Goal: Use online tool/utility: Utilize a website feature to perform a specific function

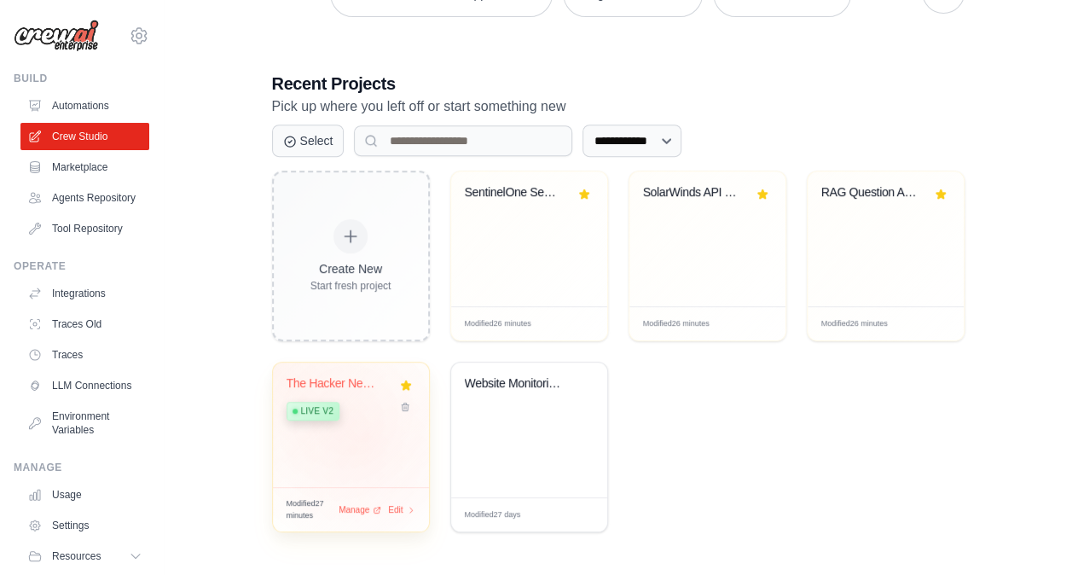
click at [365, 436] on div "The Hacker News Auto-Monitor + Thre... Live v2" at bounding box center [351, 425] width 156 height 125
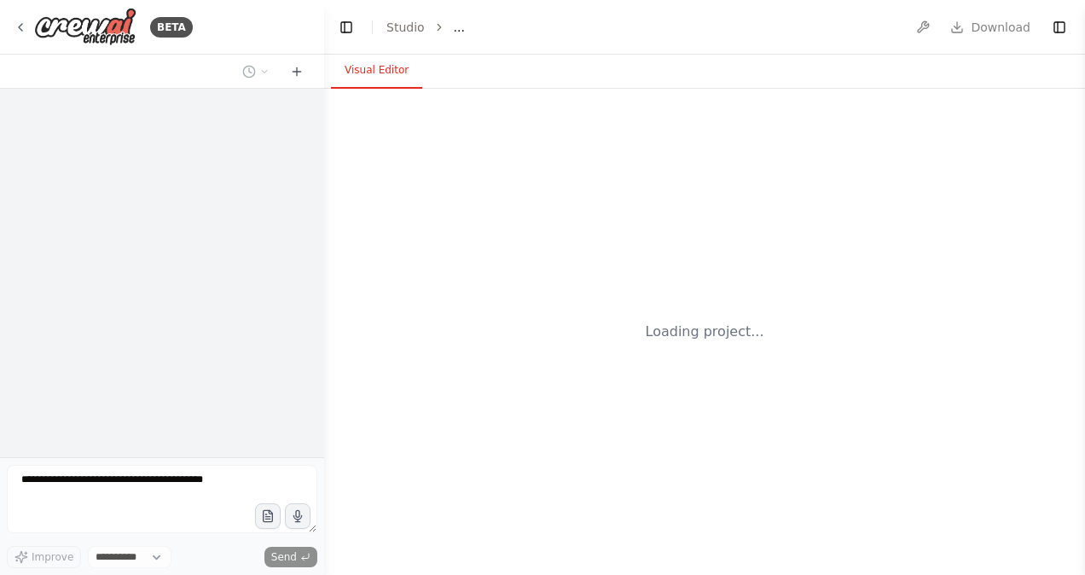
select select "****"
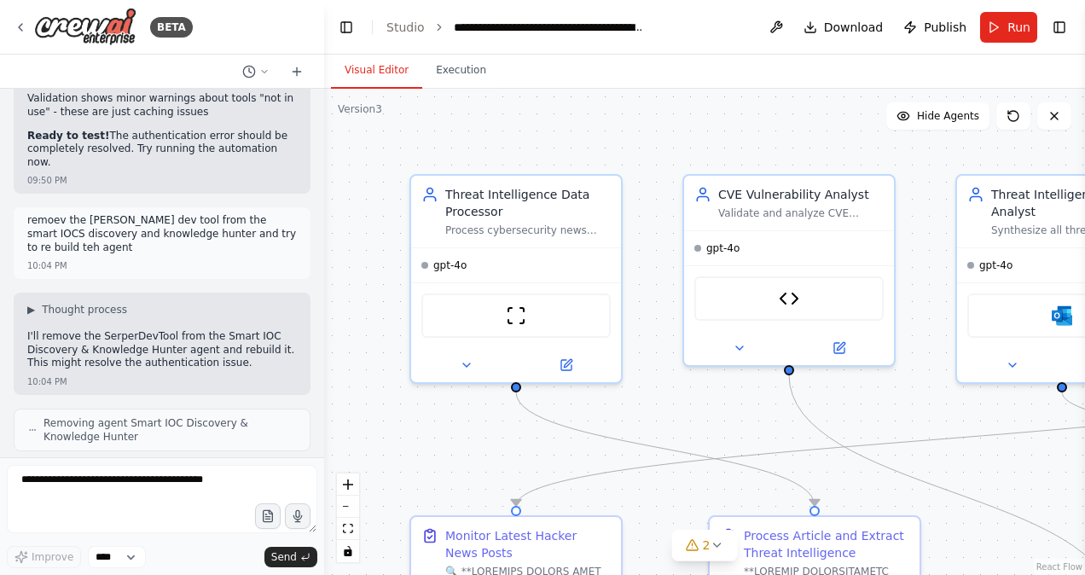
scroll to position [52591, 0]
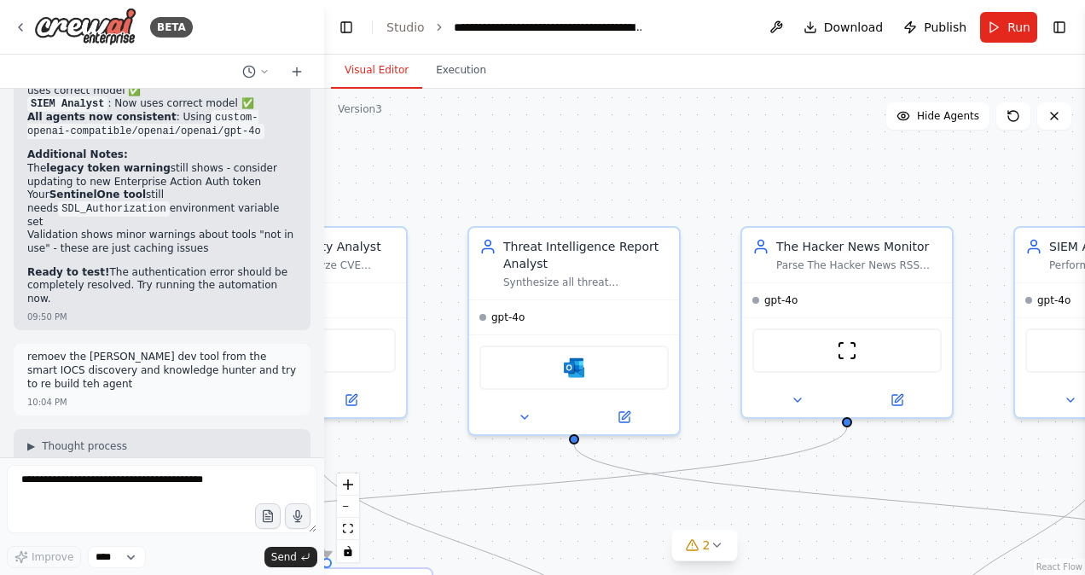
drag, startPoint x: 626, startPoint y: 152, endPoint x: 138, endPoint y: 204, distance: 490.7
click at [138, 204] on div "BETA Hello! I'm the CrewAI assistant. What kind of automation do you want to bu…" at bounding box center [542, 287] width 1085 height 575
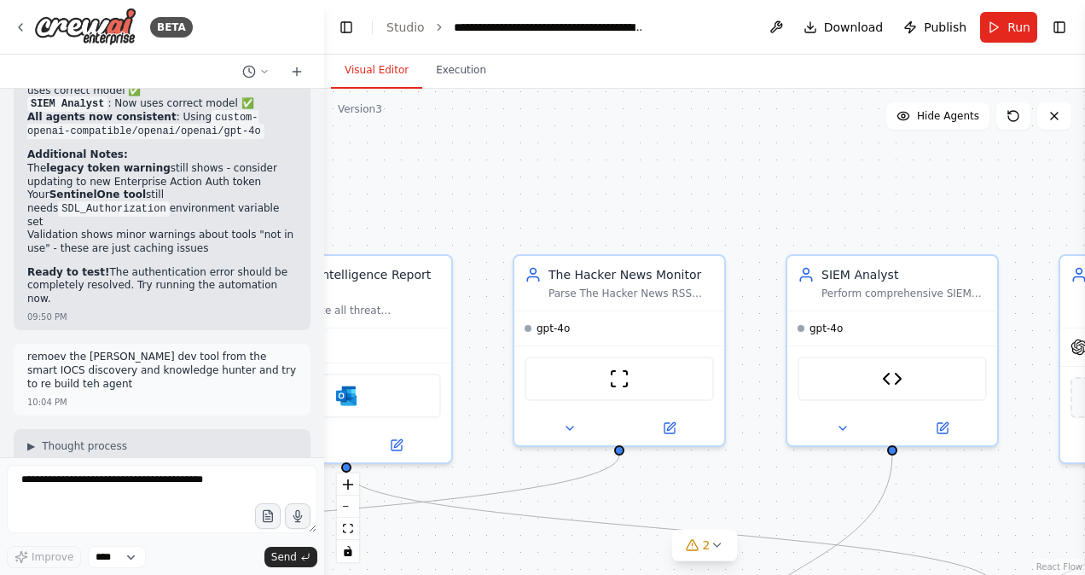
drag, startPoint x: 757, startPoint y: 161, endPoint x: 529, endPoint y: 189, distance: 229.5
click at [529, 189] on div ".deletable-edge-delete-btn { width: 20px; height: 20px; border: 0px solid #ffff…" at bounding box center [704, 332] width 761 height 486
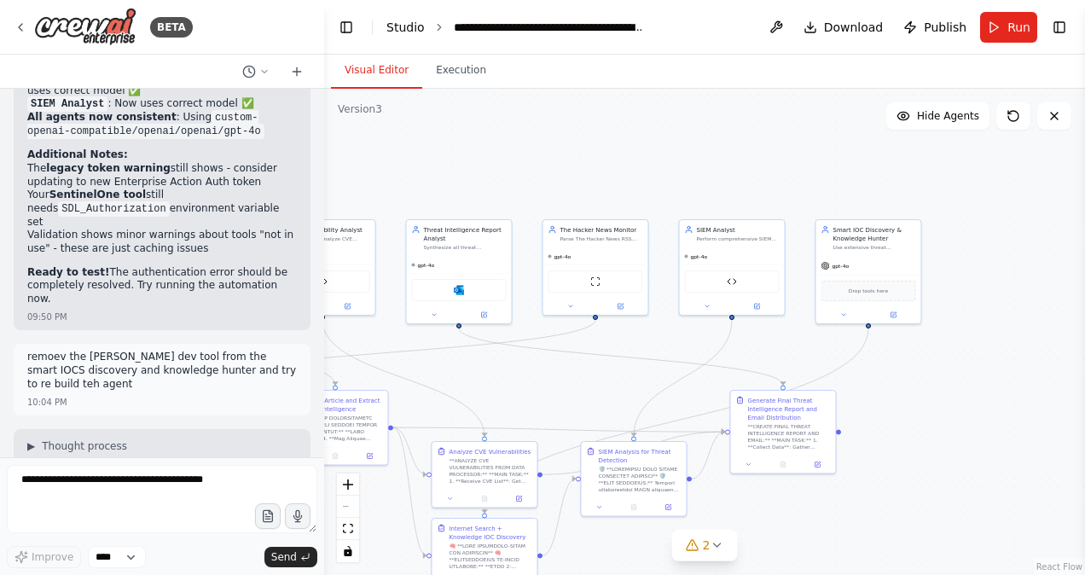
click at [401, 26] on link "Studio" at bounding box center [405, 27] width 38 height 14
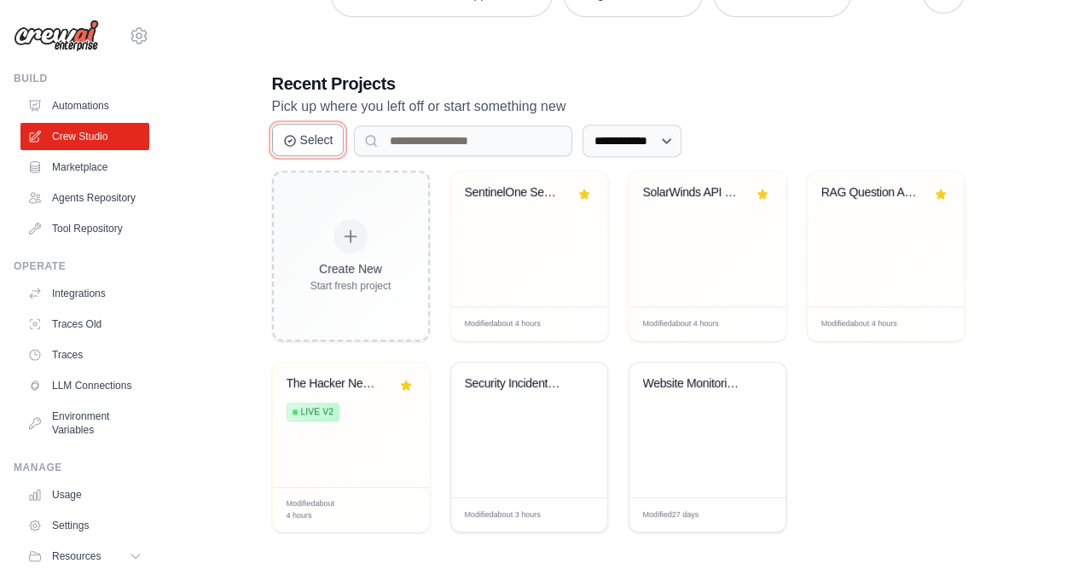
click at [299, 136] on button "Select" at bounding box center [308, 140] width 73 height 32
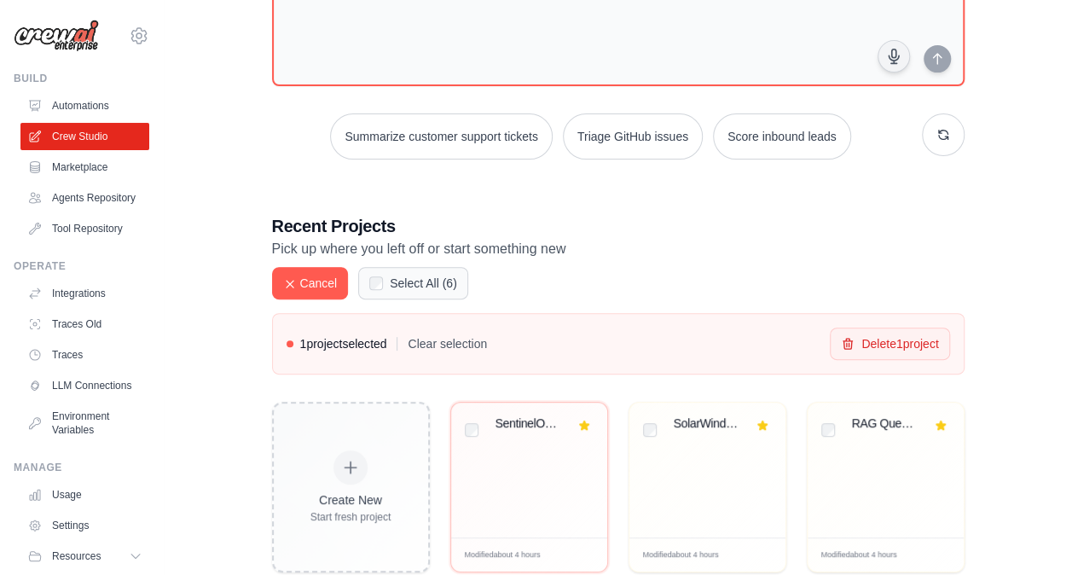
scroll to position [159, 0]
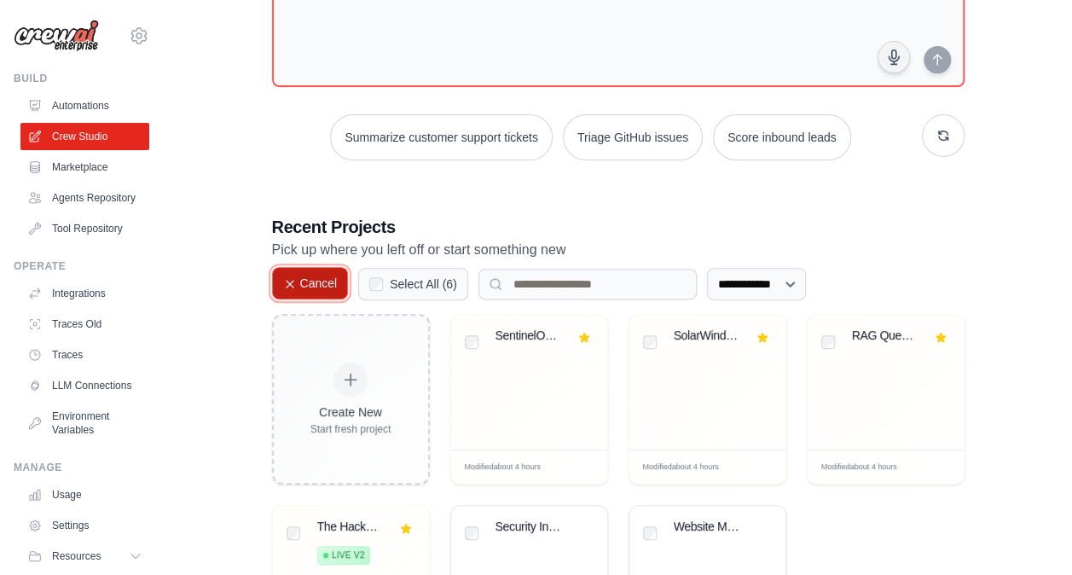
click at [291, 272] on button "Cancel" at bounding box center [310, 283] width 77 height 32
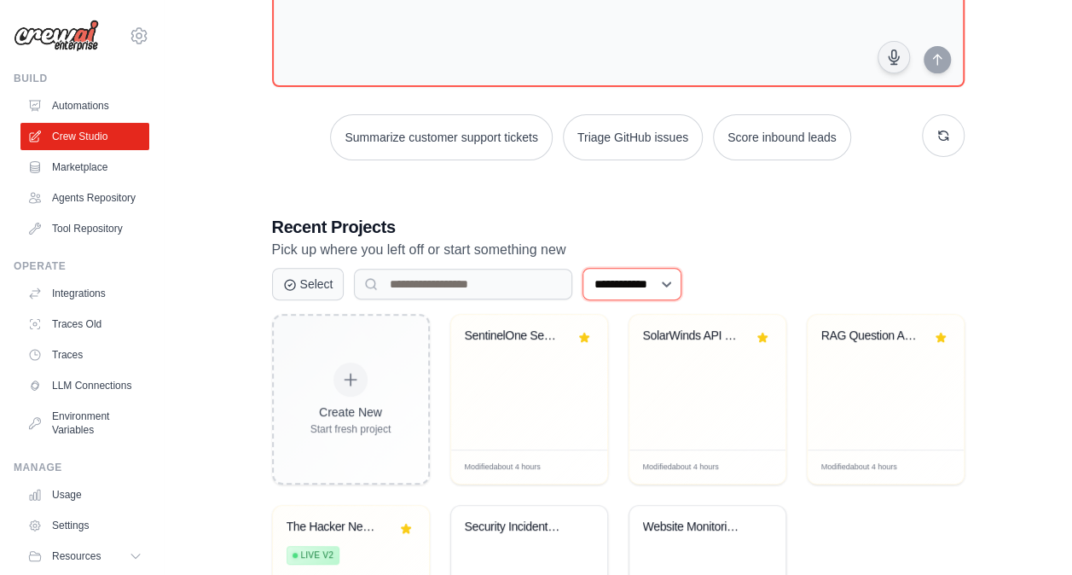
click at [656, 278] on select "**********" at bounding box center [632, 284] width 99 height 32
click at [724, 235] on h3 "Recent Projects" at bounding box center [618, 227] width 693 height 24
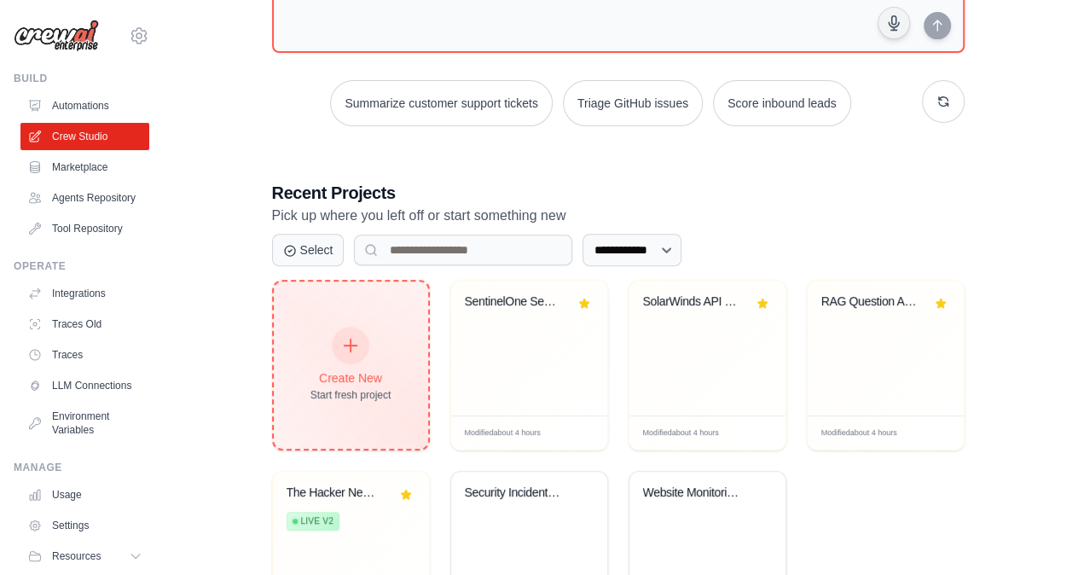
scroll to position [302, 0]
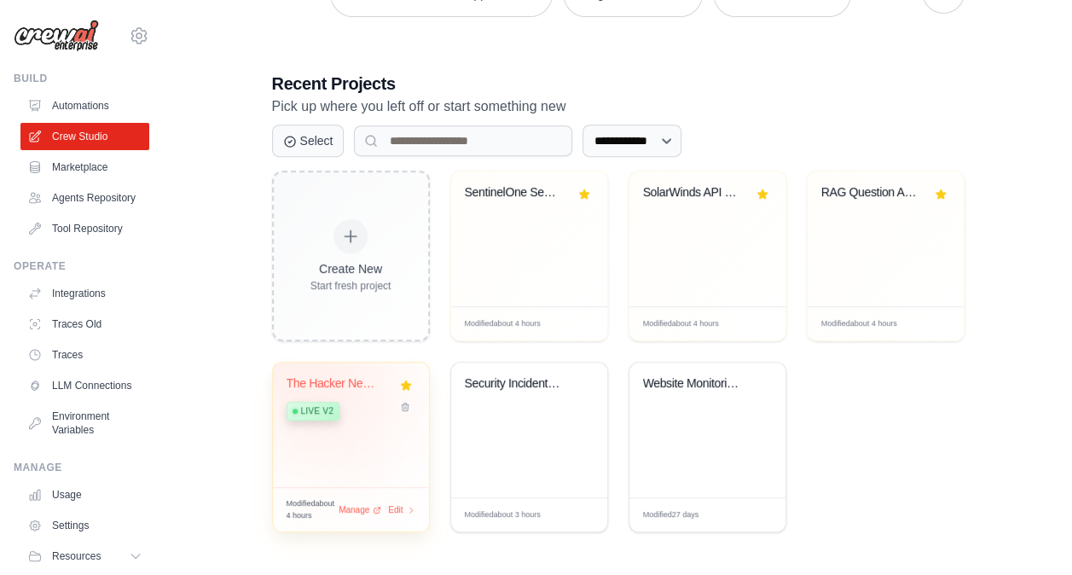
click at [334, 378] on div "The Hacker News Auto-Monitor + Thre..." at bounding box center [338, 383] width 103 height 15
click at [345, 382] on div "The Hacker News Auto-Monitor + Thre..." at bounding box center [338, 383] width 103 height 15
click at [398, 510] on span "Edit" at bounding box center [395, 509] width 16 height 15
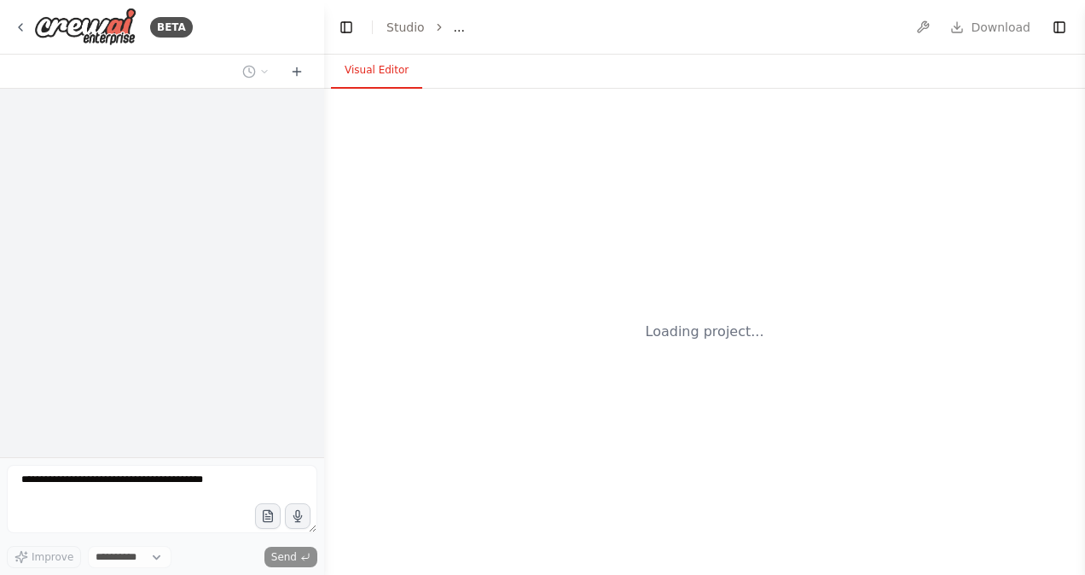
select select "****"
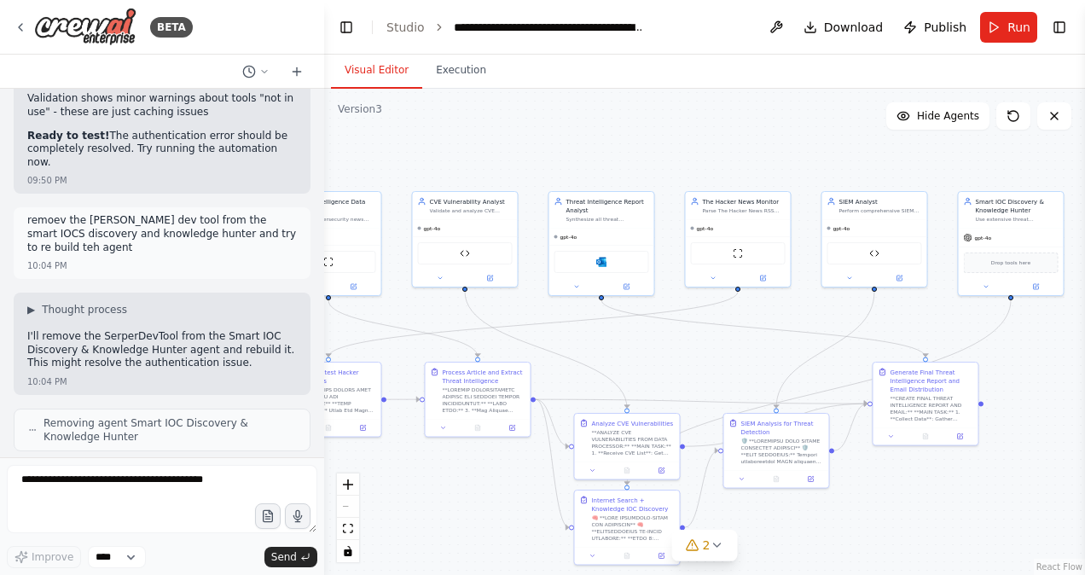
scroll to position [52591, 0]
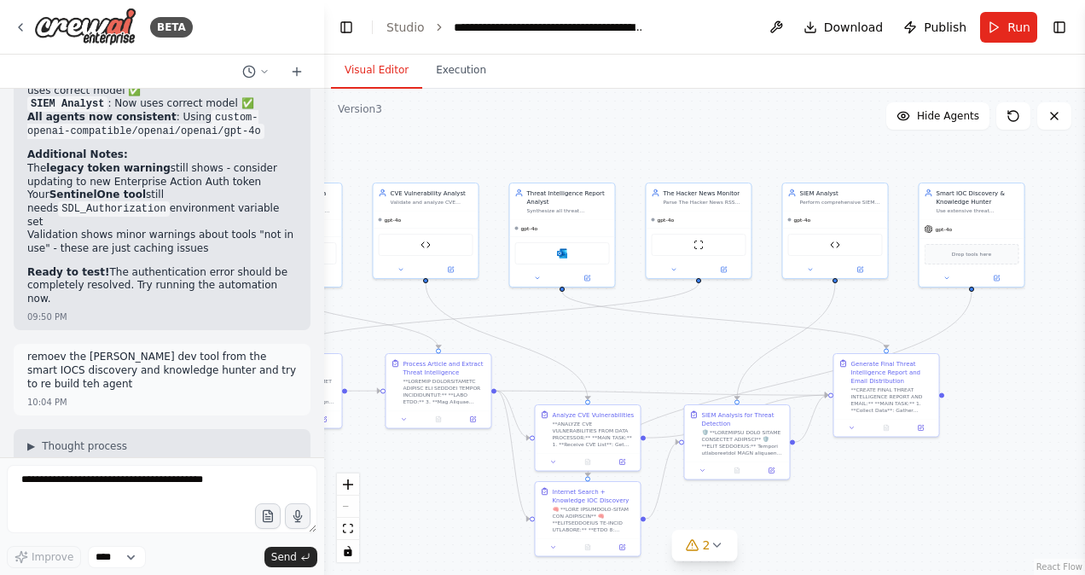
drag, startPoint x: 909, startPoint y: 311, endPoint x: 631, endPoint y: 350, distance: 280.7
click at [631, 350] on div ".deletable-edge-delete-btn { width: 20px; height: 20px; border: 0px solid #ffff…" at bounding box center [704, 332] width 761 height 486
click at [996, 276] on icon at bounding box center [998, 276] width 4 height 4
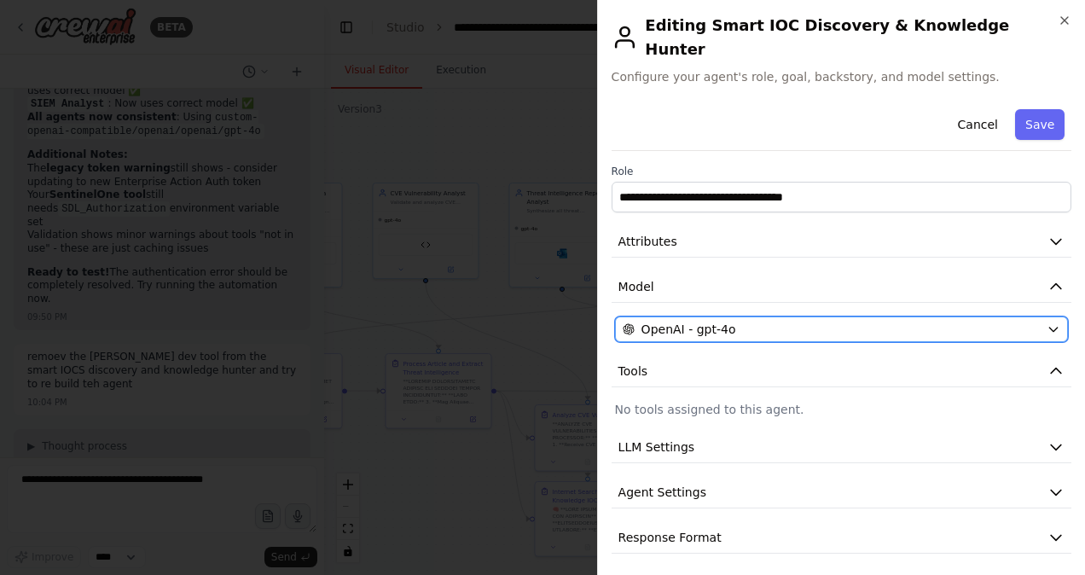
click at [775, 321] on div "OpenAI - gpt-4o" at bounding box center [831, 329] width 417 height 17
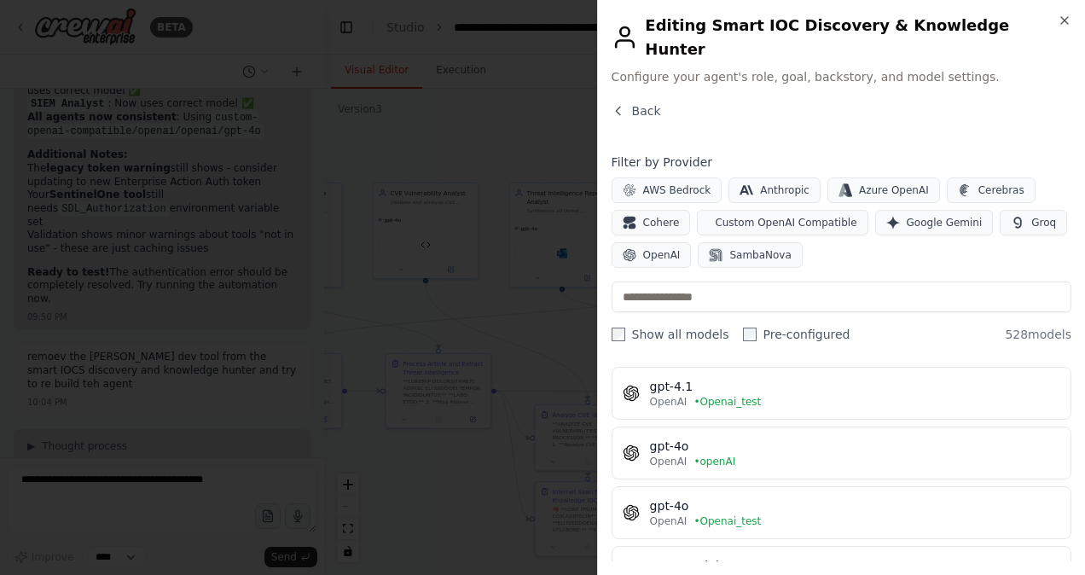
scroll to position [231, 0]
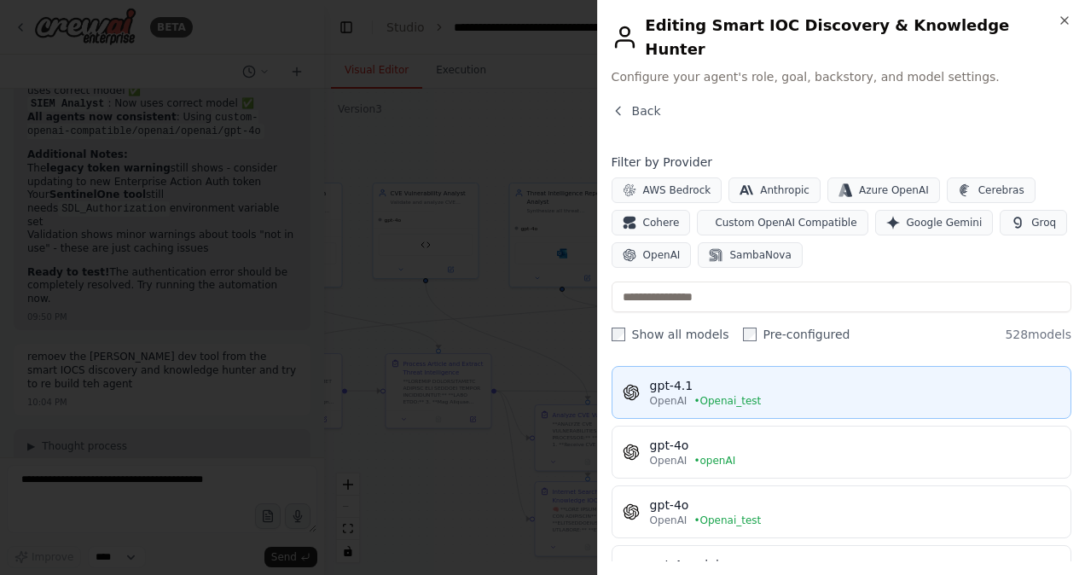
click at [696, 377] on div "gpt-4.1" at bounding box center [855, 385] width 410 height 17
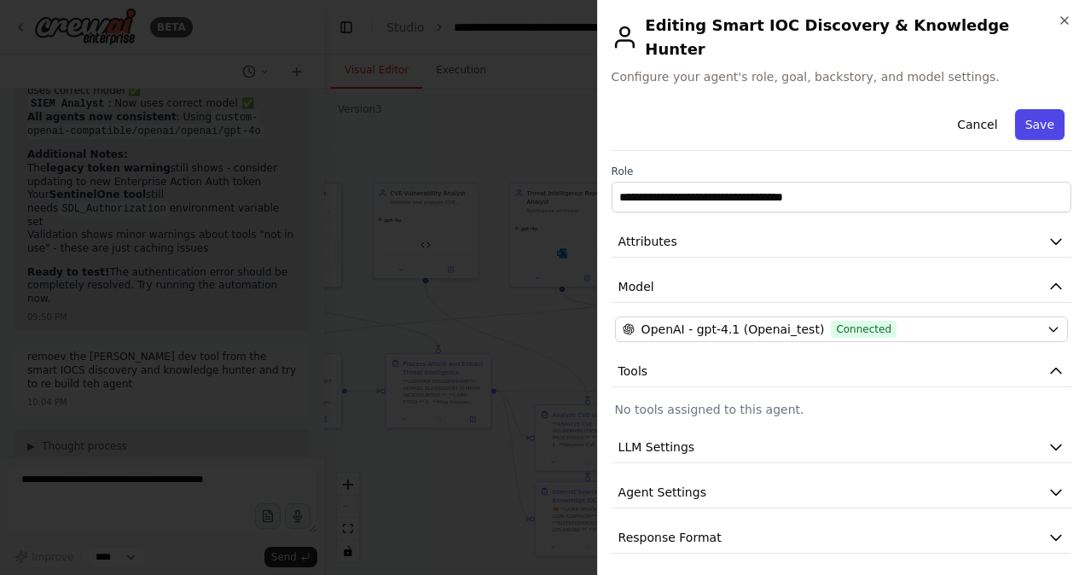
click at [1053, 109] on button "Save" at bounding box center [1039, 124] width 49 height 31
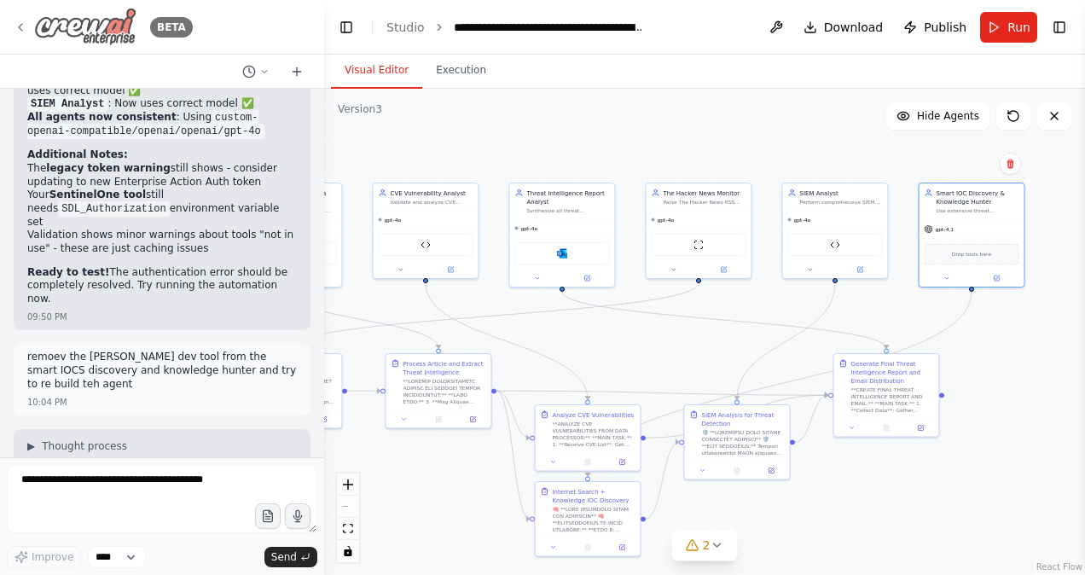
click at [25, 26] on icon at bounding box center [21, 27] width 14 height 14
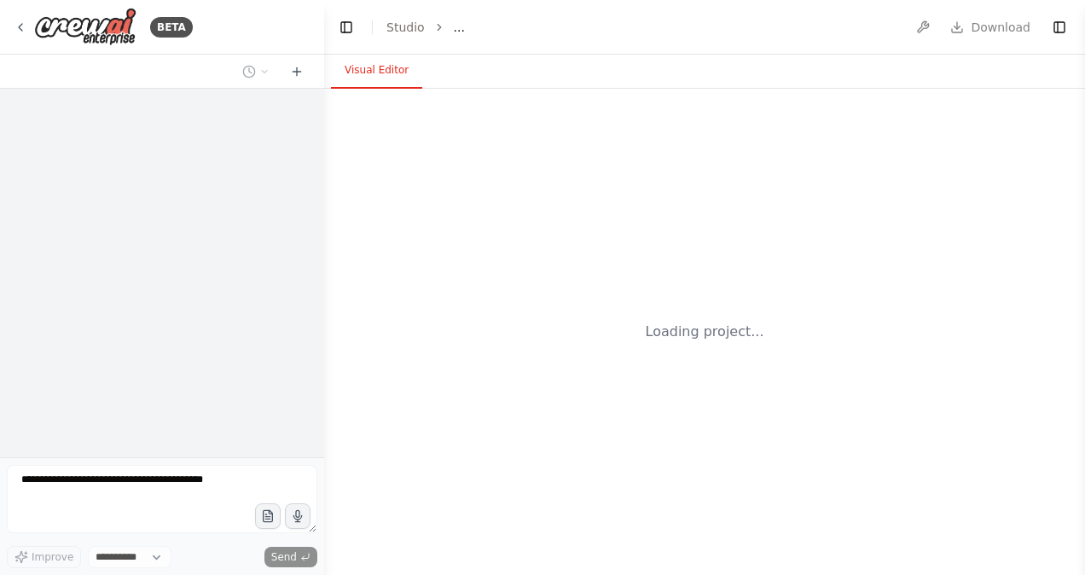
select select "****"
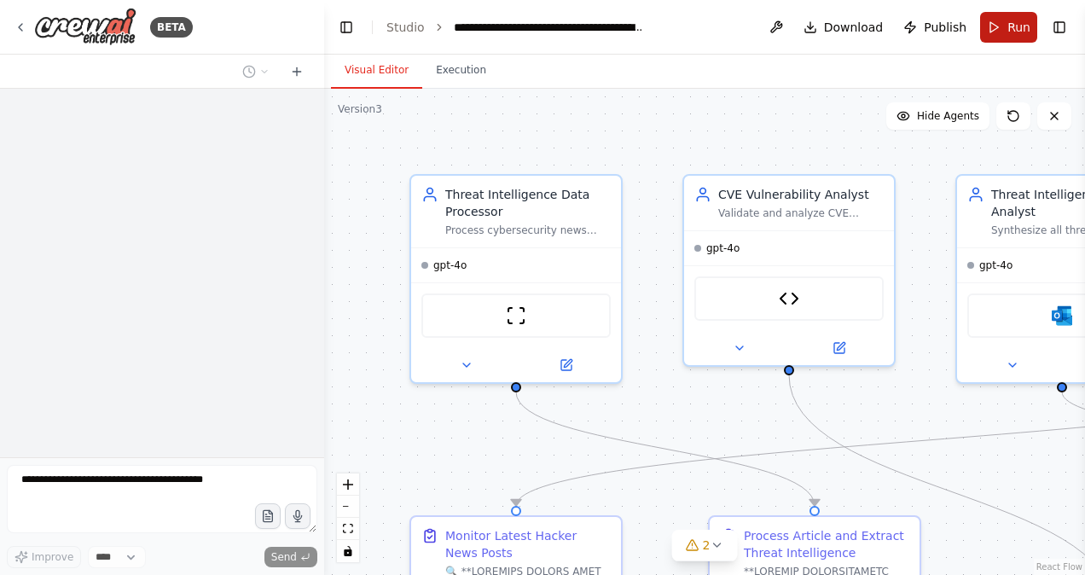
click at [1005, 24] on button "Run" at bounding box center [1008, 27] width 57 height 31
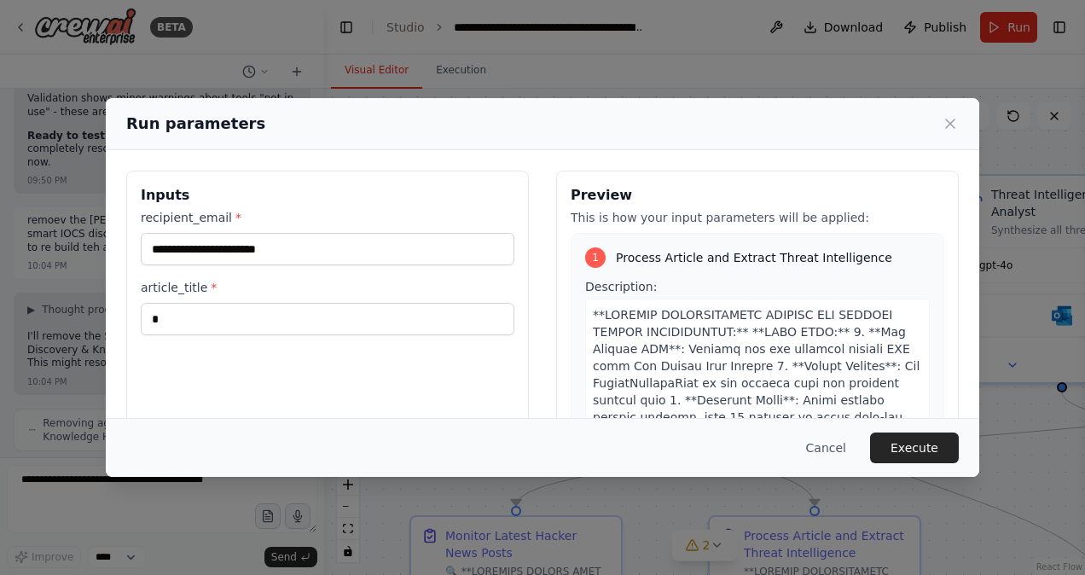
scroll to position [52591, 0]
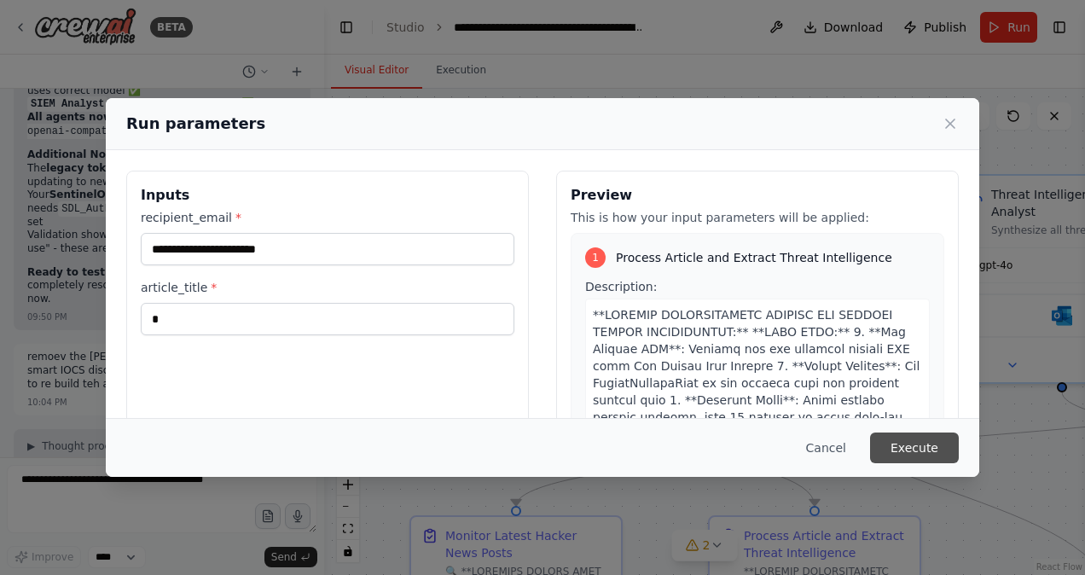
click at [919, 443] on button "Execute" at bounding box center [914, 448] width 89 height 31
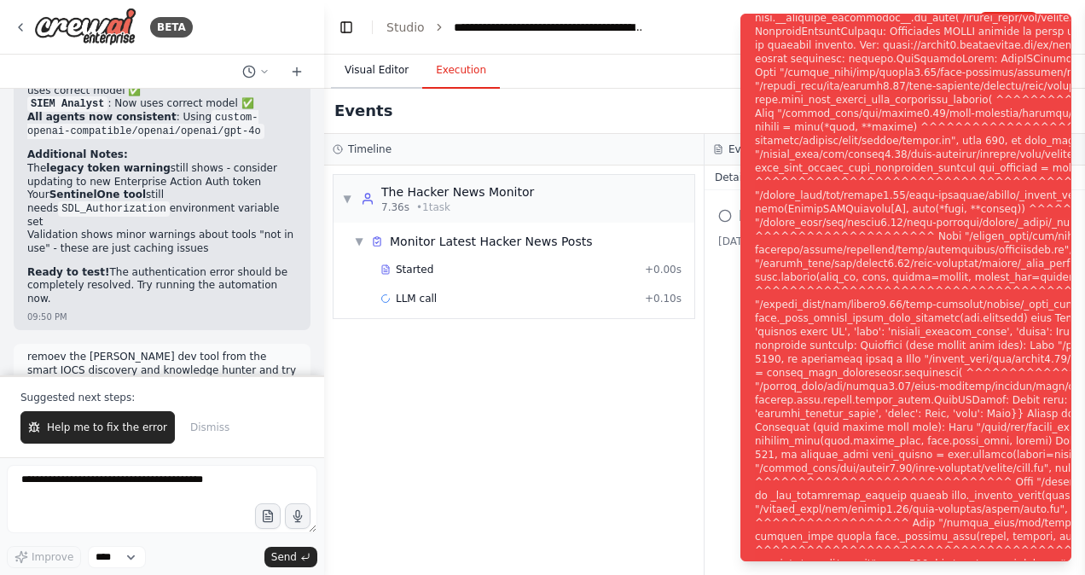
click at [374, 72] on button "Visual Editor" at bounding box center [376, 71] width 91 height 36
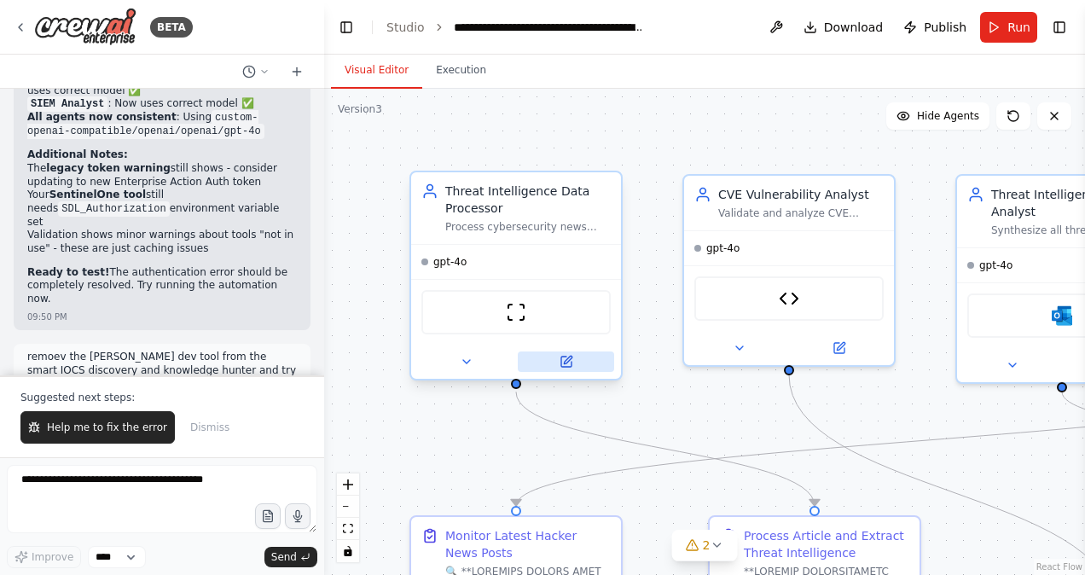
click at [566, 360] on icon at bounding box center [568, 360] width 8 height 8
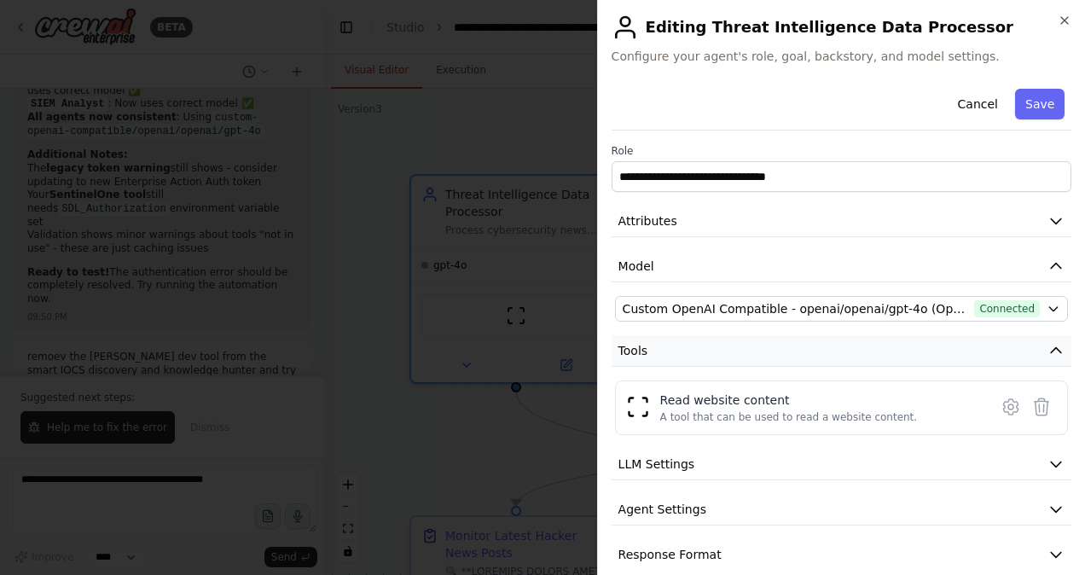
scroll to position [20, 0]
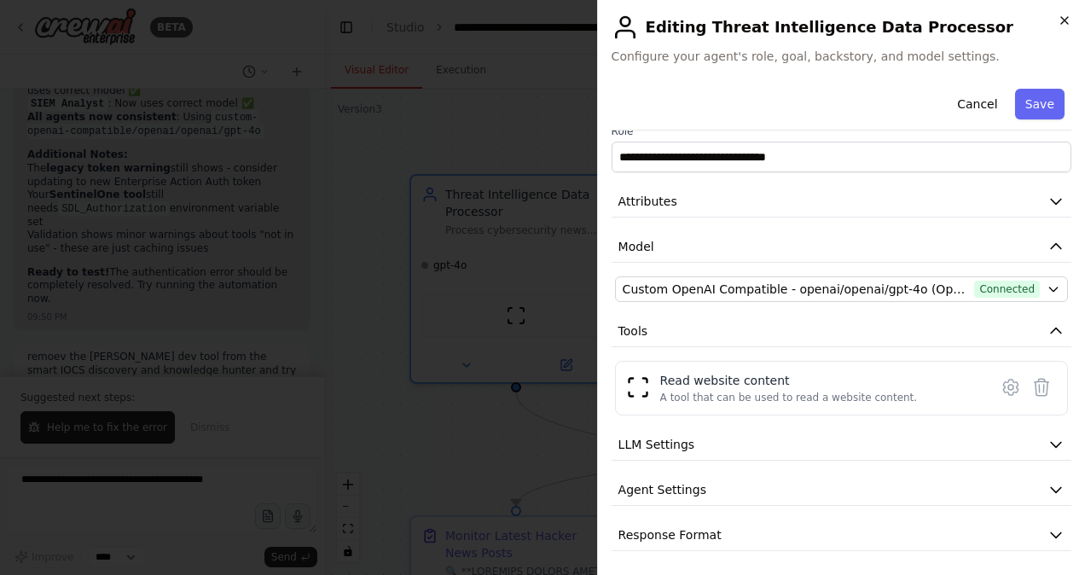
click at [1060, 20] on icon "button" at bounding box center [1065, 21] width 14 height 14
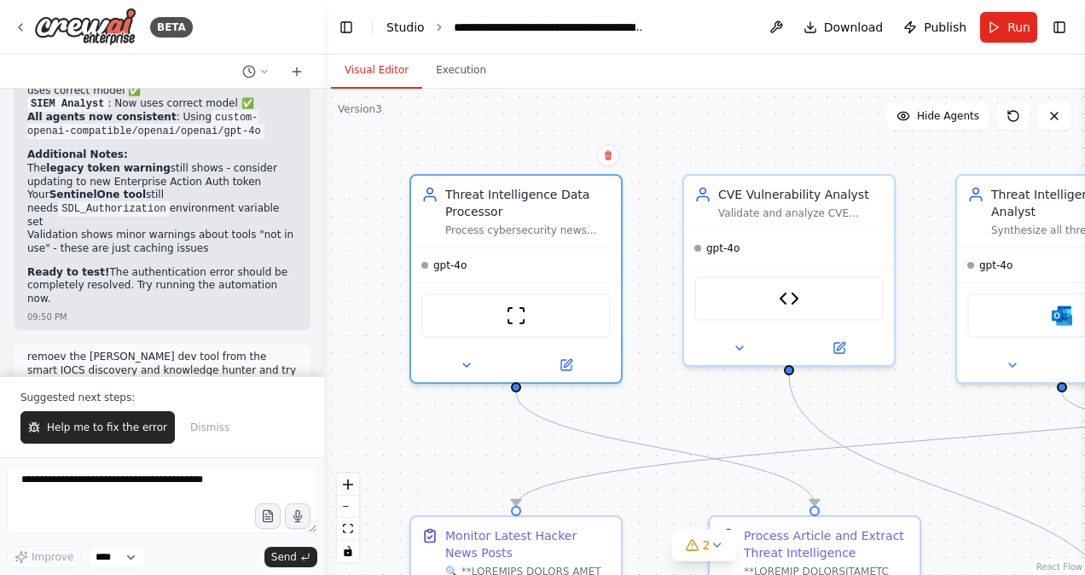
click at [405, 27] on link "Studio" at bounding box center [405, 27] width 38 height 14
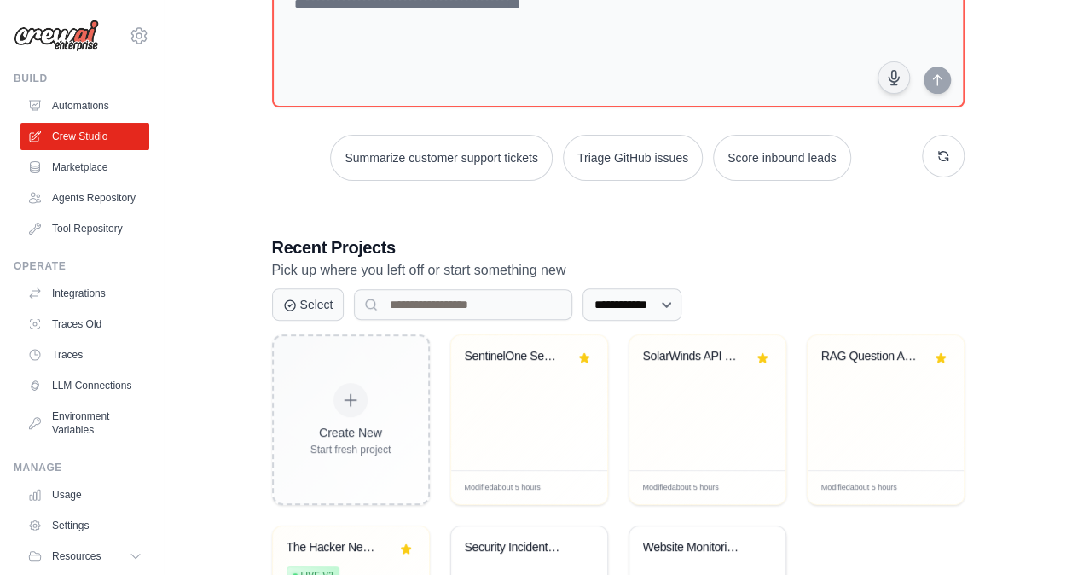
scroll to position [181, 0]
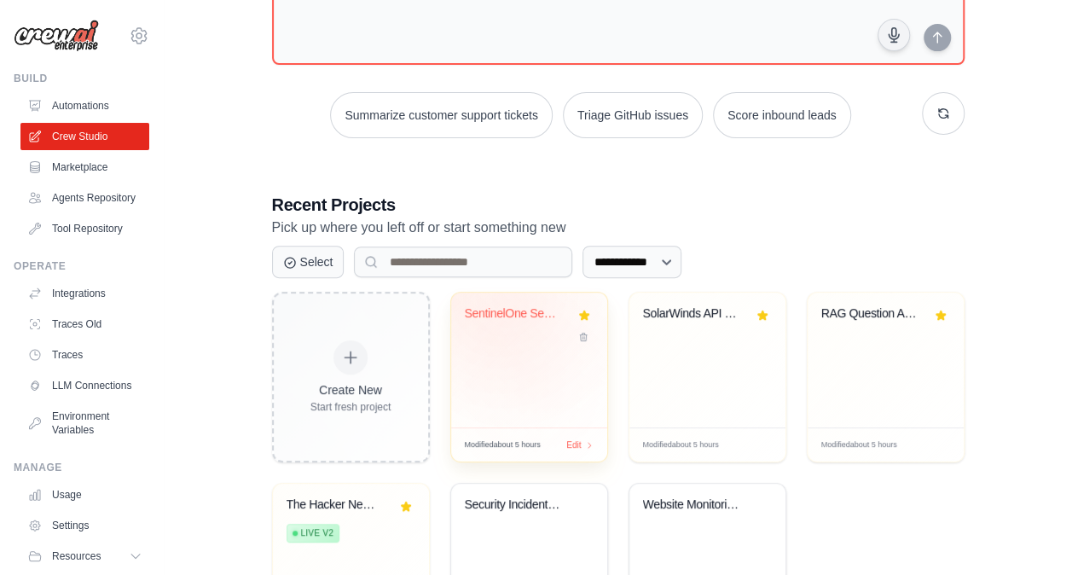
click at [517, 307] on div "SentinelOne Security Data Analysis" at bounding box center [516, 313] width 103 height 15
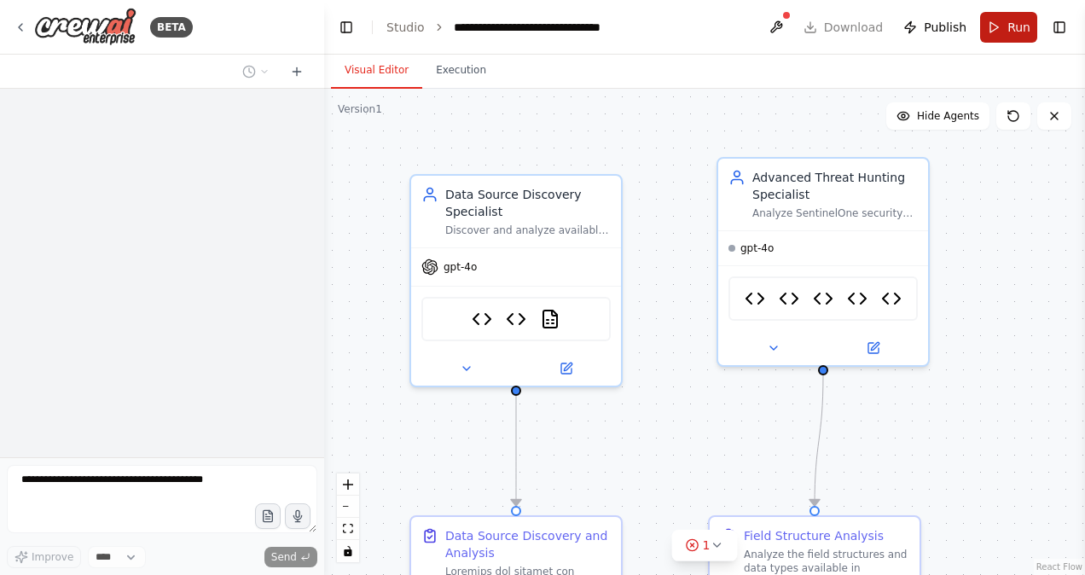
click at [1007, 26] on button "Run" at bounding box center [1008, 27] width 57 height 31
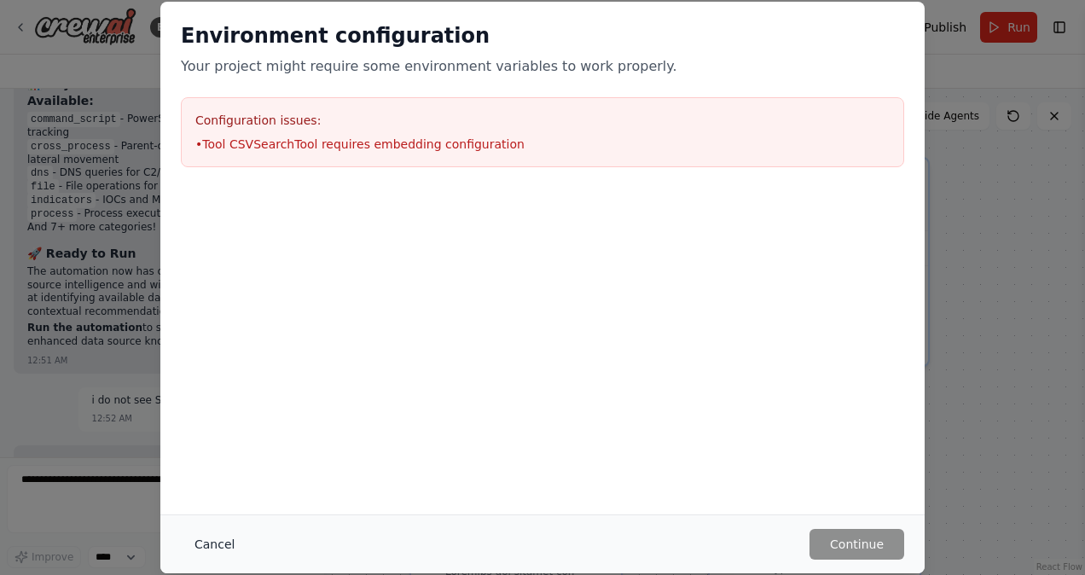
click at [219, 542] on button "Cancel" at bounding box center [214, 544] width 67 height 31
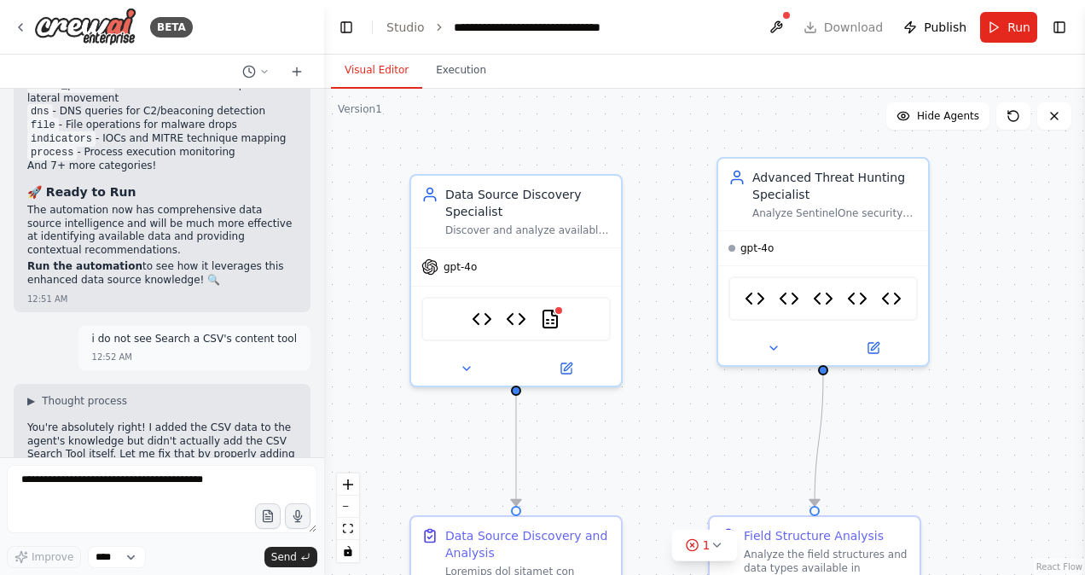
scroll to position [90405, 0]
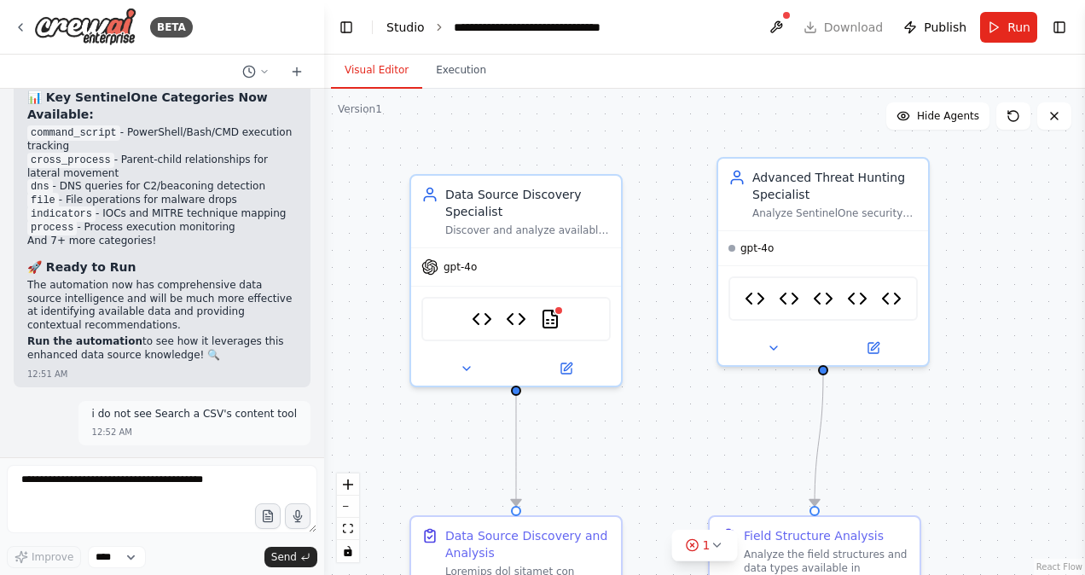
click at [411, 26] on link "Studio" at bounding box center [405, 27] width 38 height 14
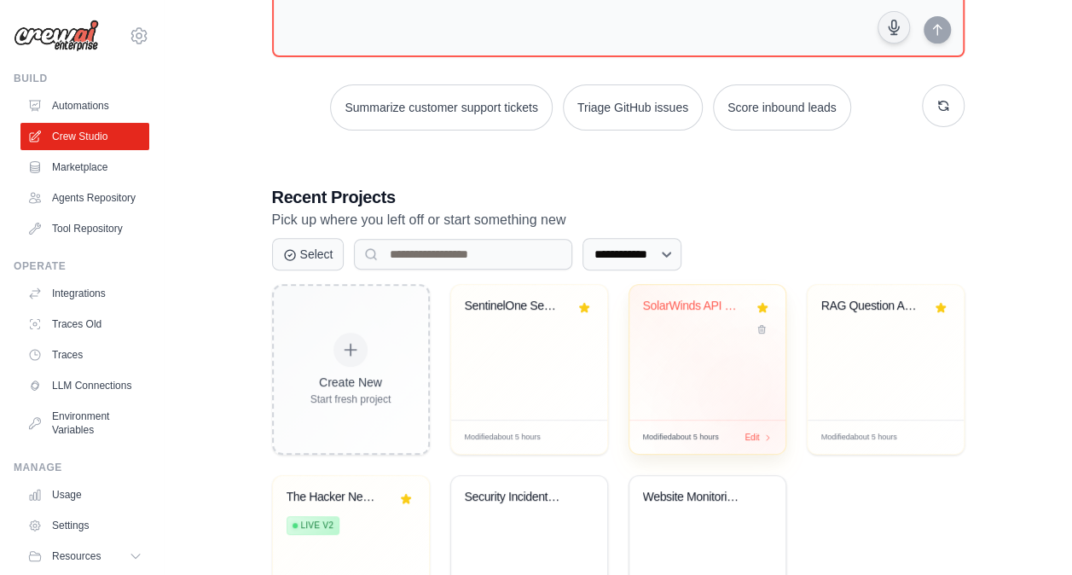
scroll to position [302, 0]
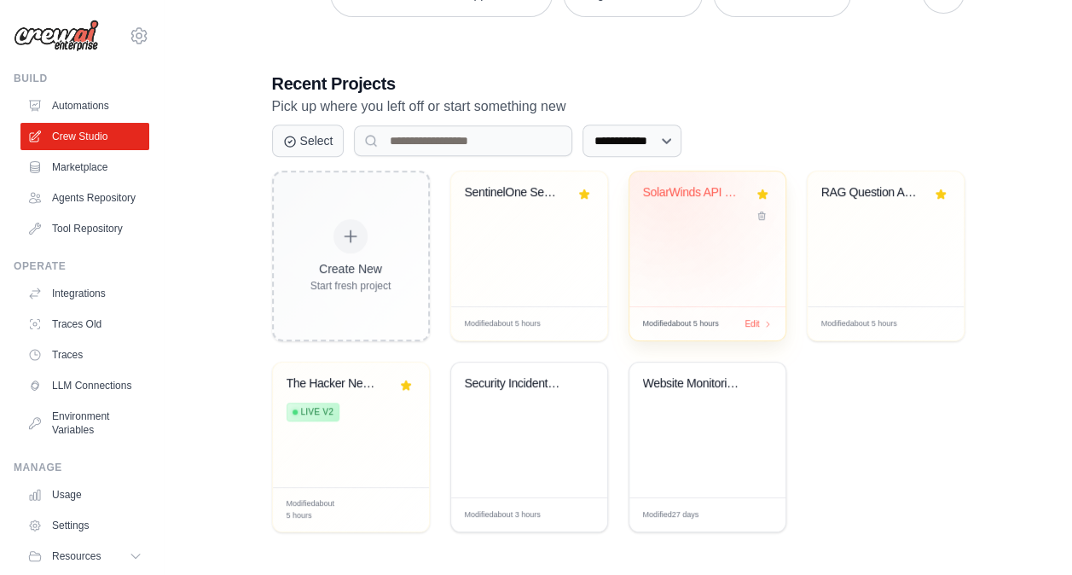
click at [682, 189] on div "SolarWinds API Network Monitoring A..." at bounding box center [694, 192] width 103 height 15
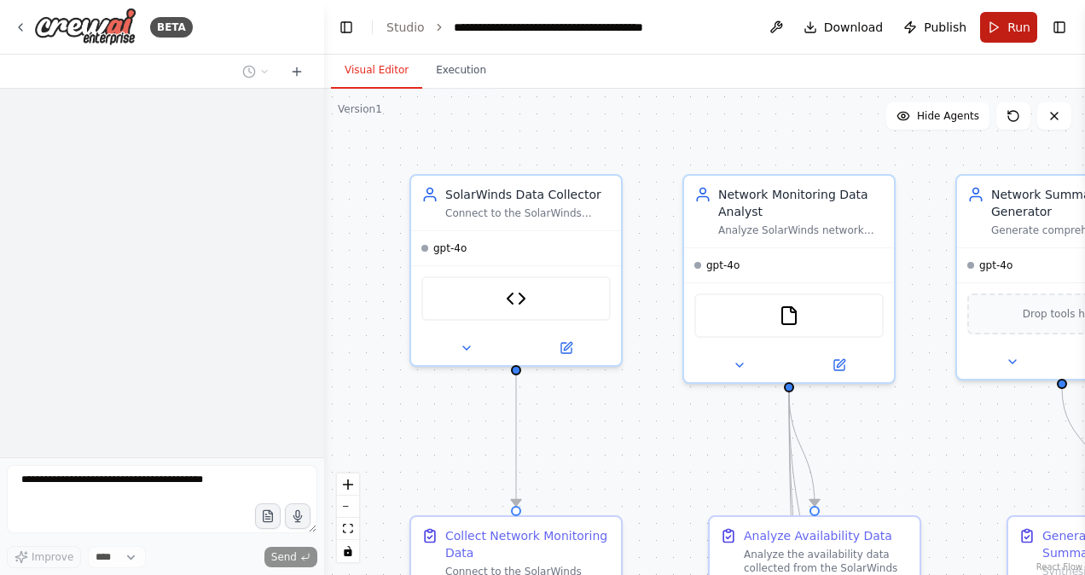
click at [1012, 32] on span "Run" at bounding box center [1018, 27] width 23 height 17
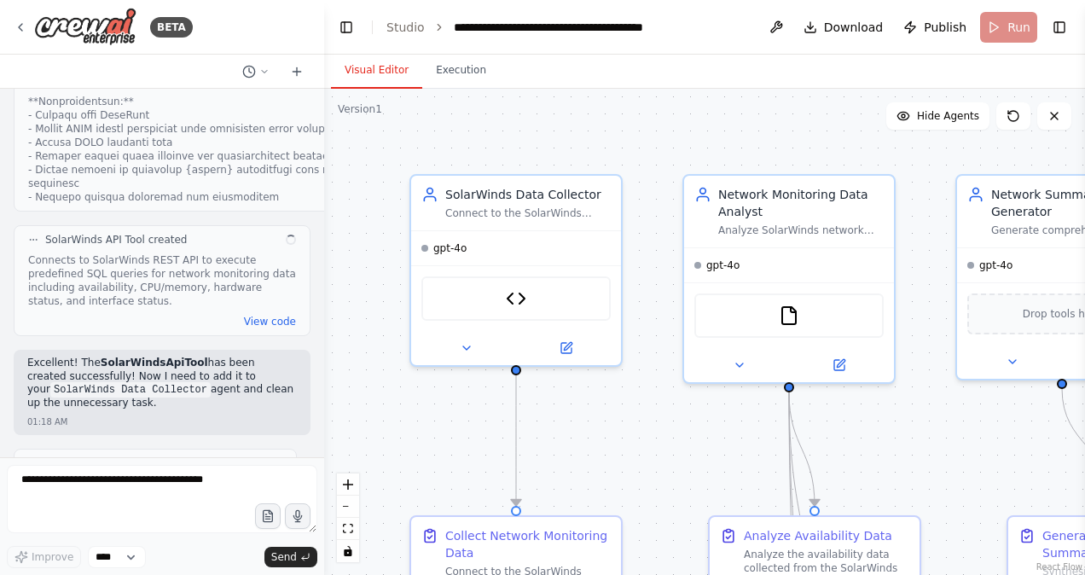
scroll to position [18592, 0]
